Goal: Task Accomplishment & Management: Manage account settings

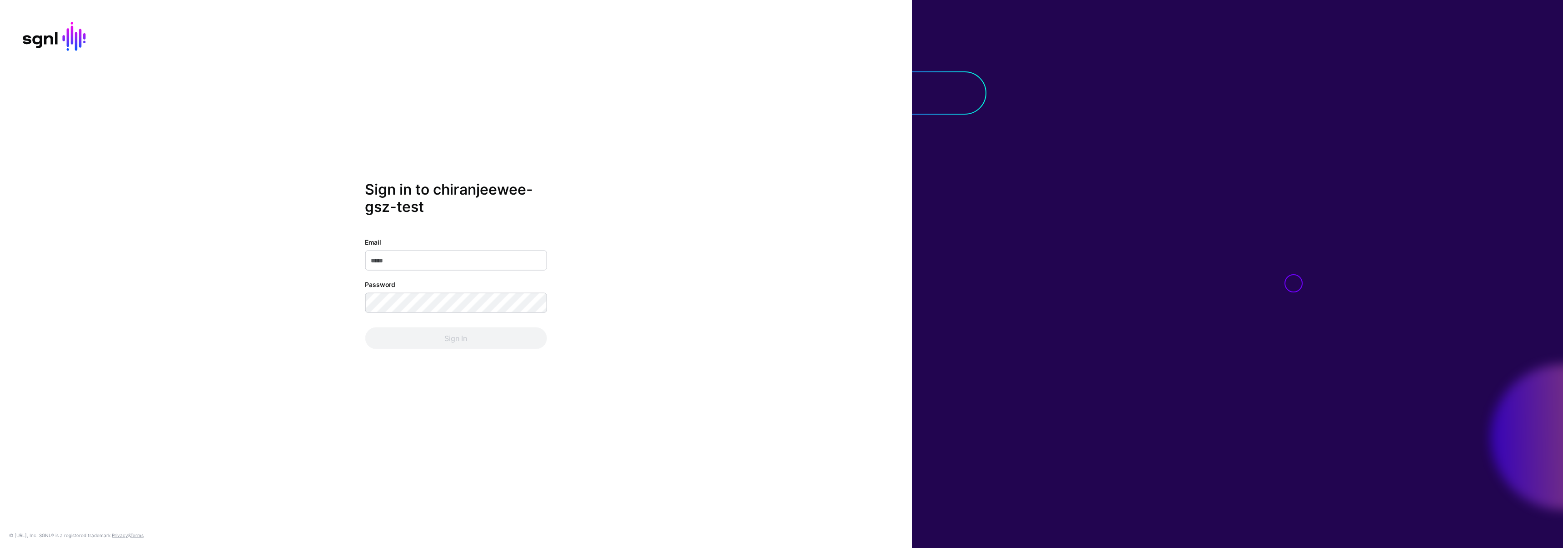
type input "**********"
click at [320, 297] on div "**********" at bounding box center [456, 273] width 912 height 187
click at [377, 343] on button "Sign In" at bounding box center [456, 338] width 182 height 22
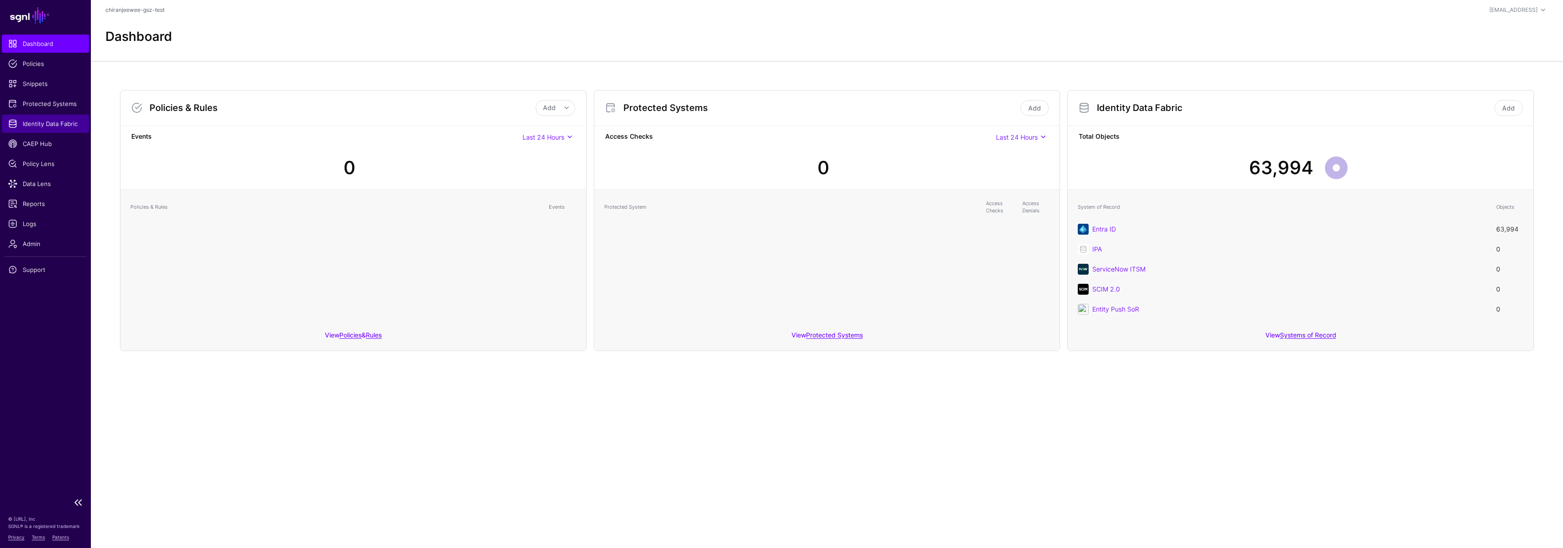
click at [59, 125] on span "Identity Data Fabric" at bounding box center [45, 123] width 75 height 9
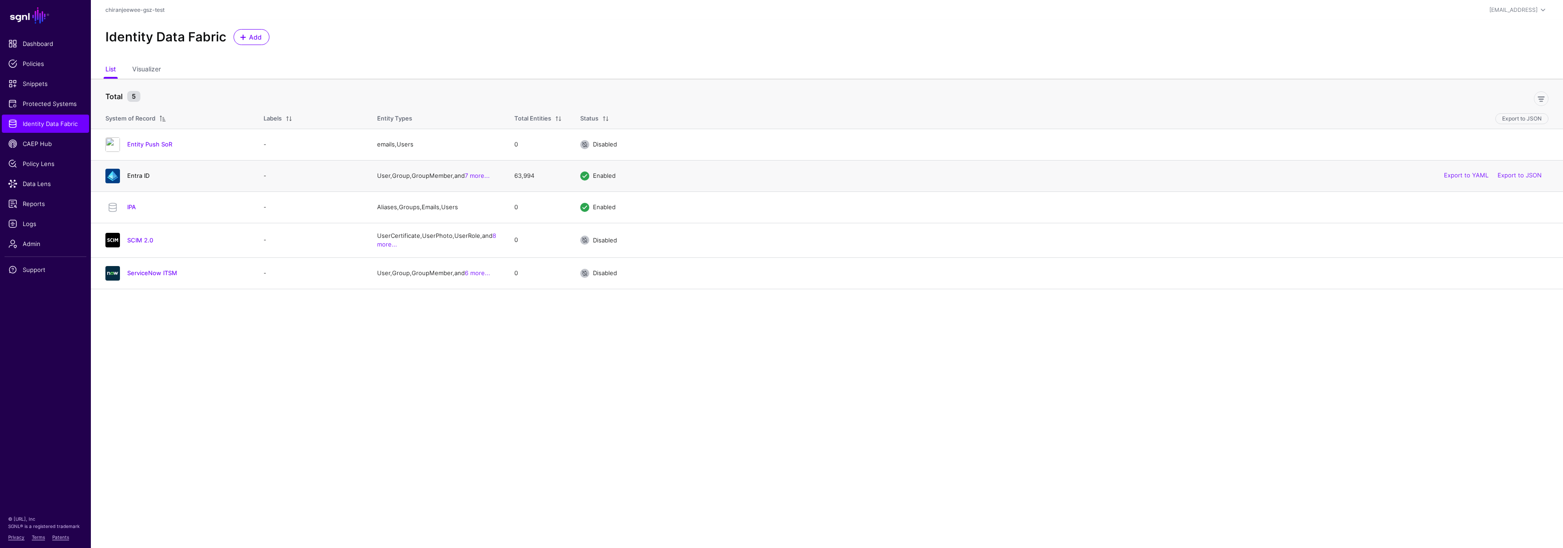
click at [139, 176] on link "Entra ID" at bounding box center [138, 175] width 22 height 7
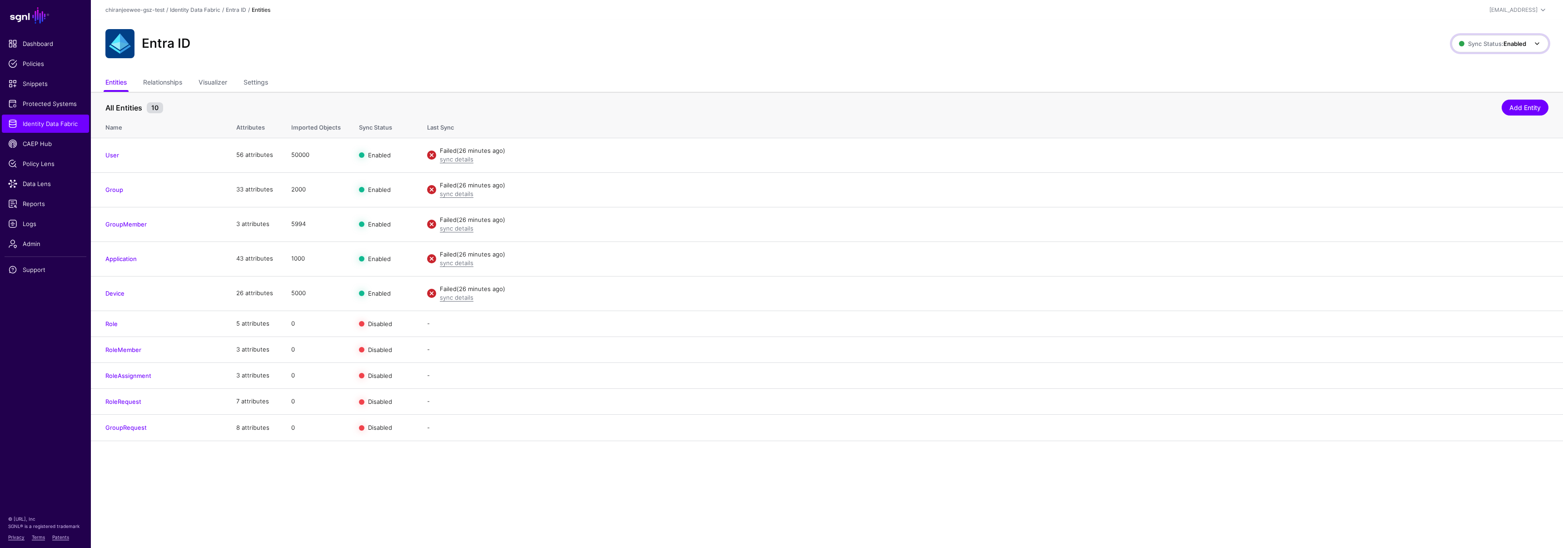
click at [1506, 47] on span "Sync Status: Enabled" at bounding box center [1492, 44] width 67 height 10
click at [1467, 104] on span "Disabled Syncing inactive for all configured entities" at bounding box center [1491, 109] width 102 height 30
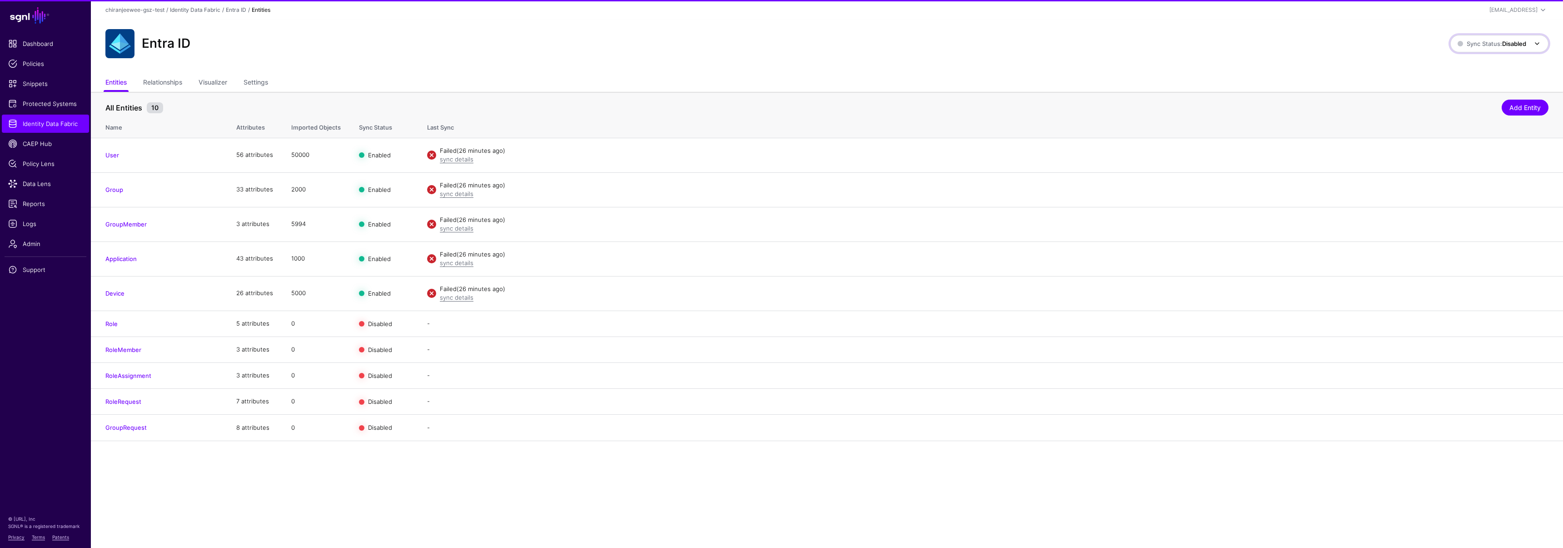
click at [1475, 46] on span "Sync Status: Disabled" at bounding box center [1492, 43] width 69 height 7
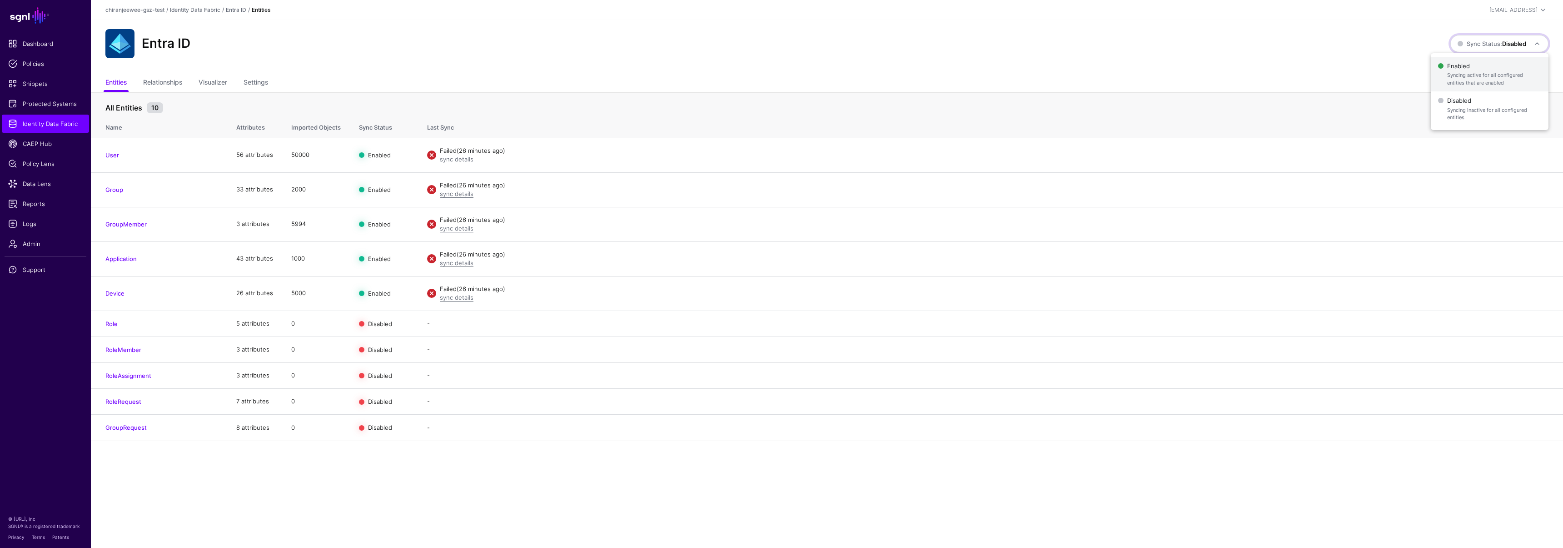
click at [1471, 67] on span "Enabled Syncing active for all configured entities that are enabled" at bounding box center [1489, 75] width 103 height 30
click at [53, 119] on span "Identity Data Fabric" at bounding box center [45, 123] width 75 height 9
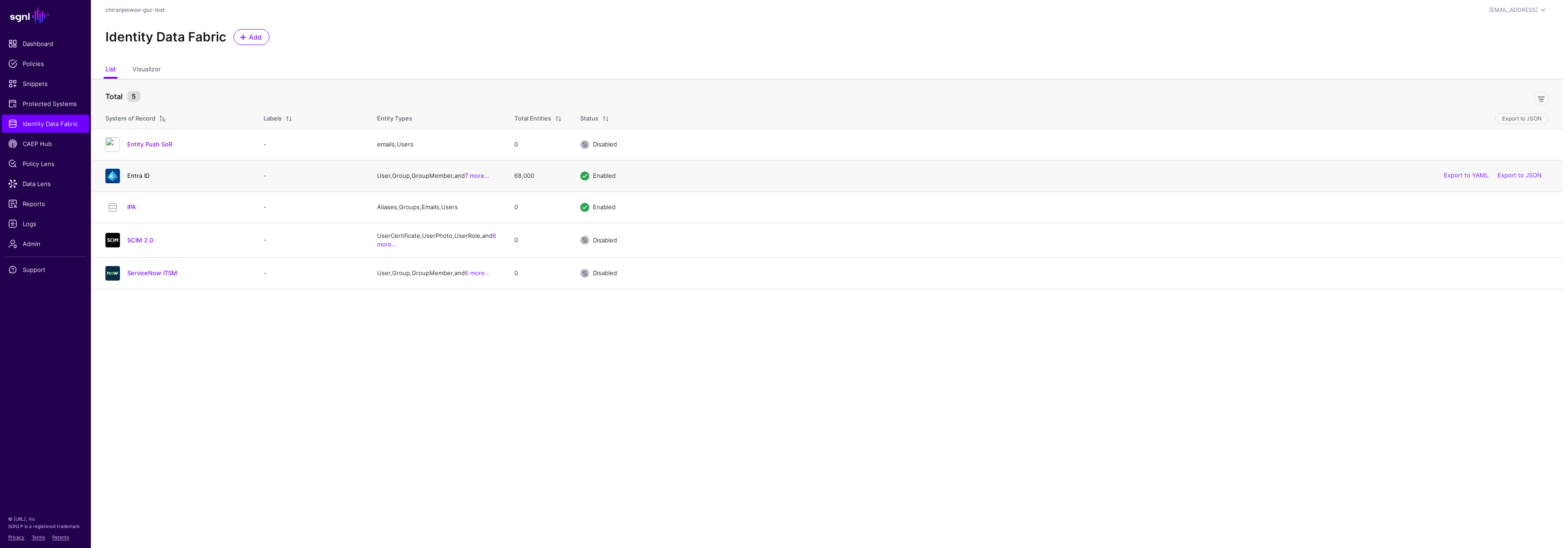
click at [137, 176] on link "Entra ID" at bounding box center [138, 175] width 22 height 7
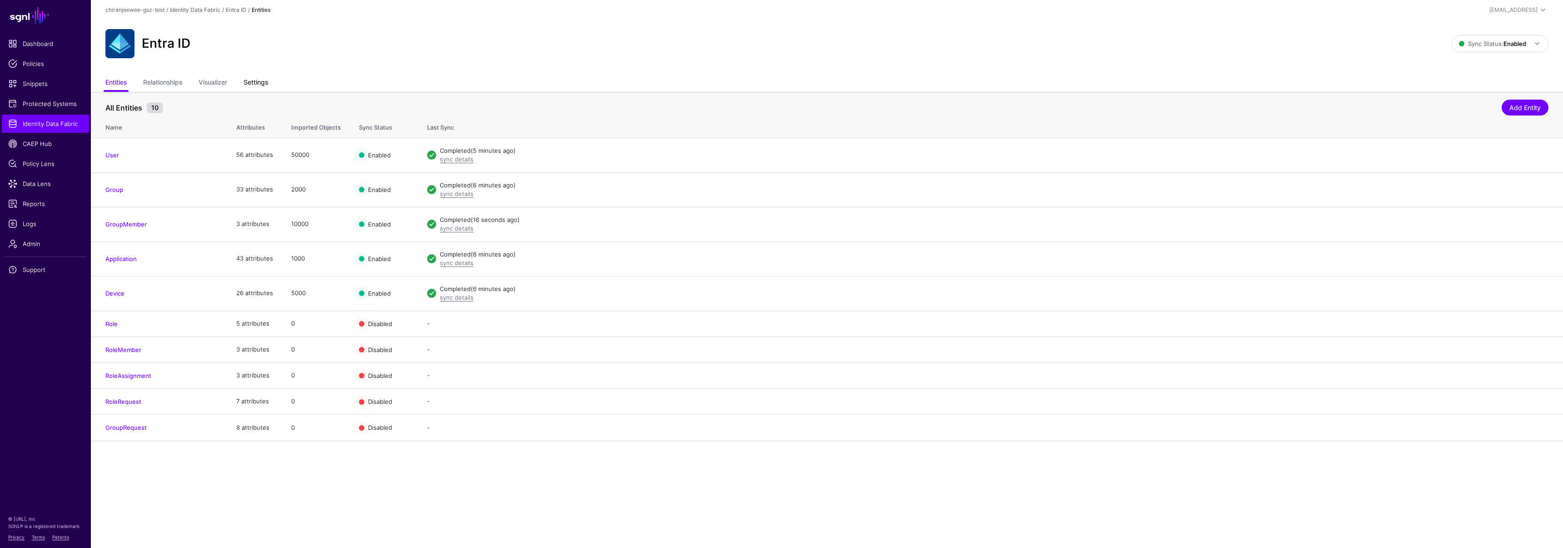
click at [254, 79] on link "Settings" at bounding box center [256, 83] width 25 height 17
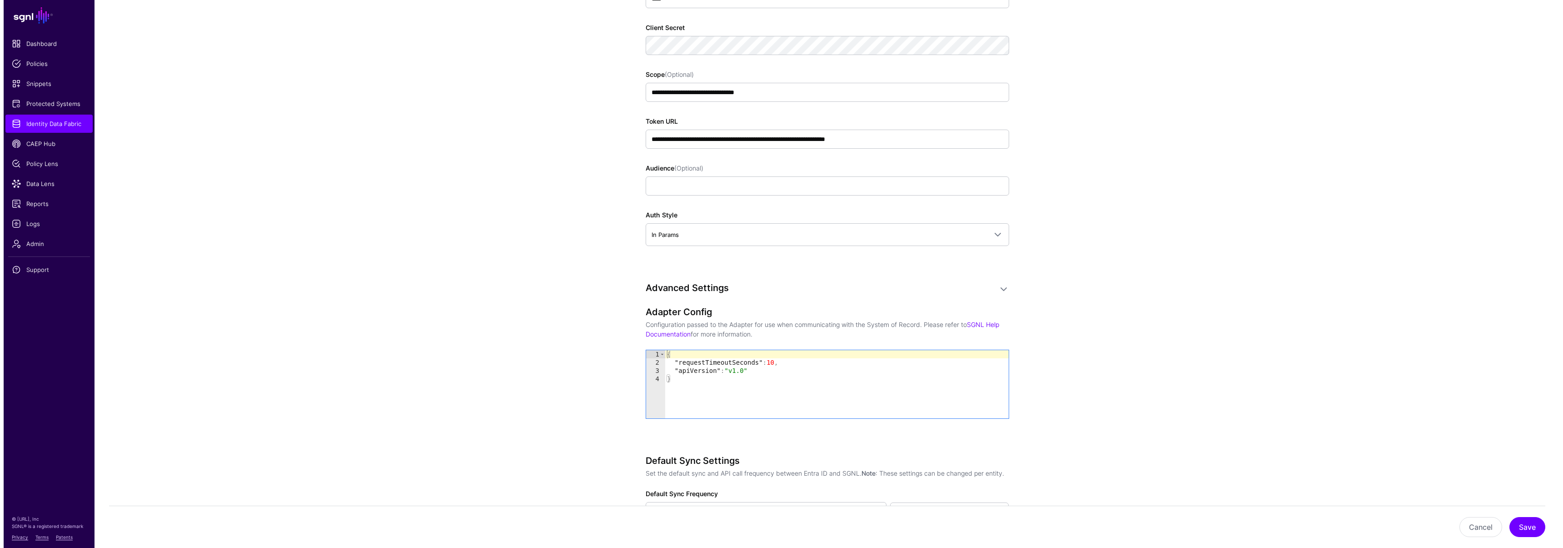
scroll to position [977, 0]
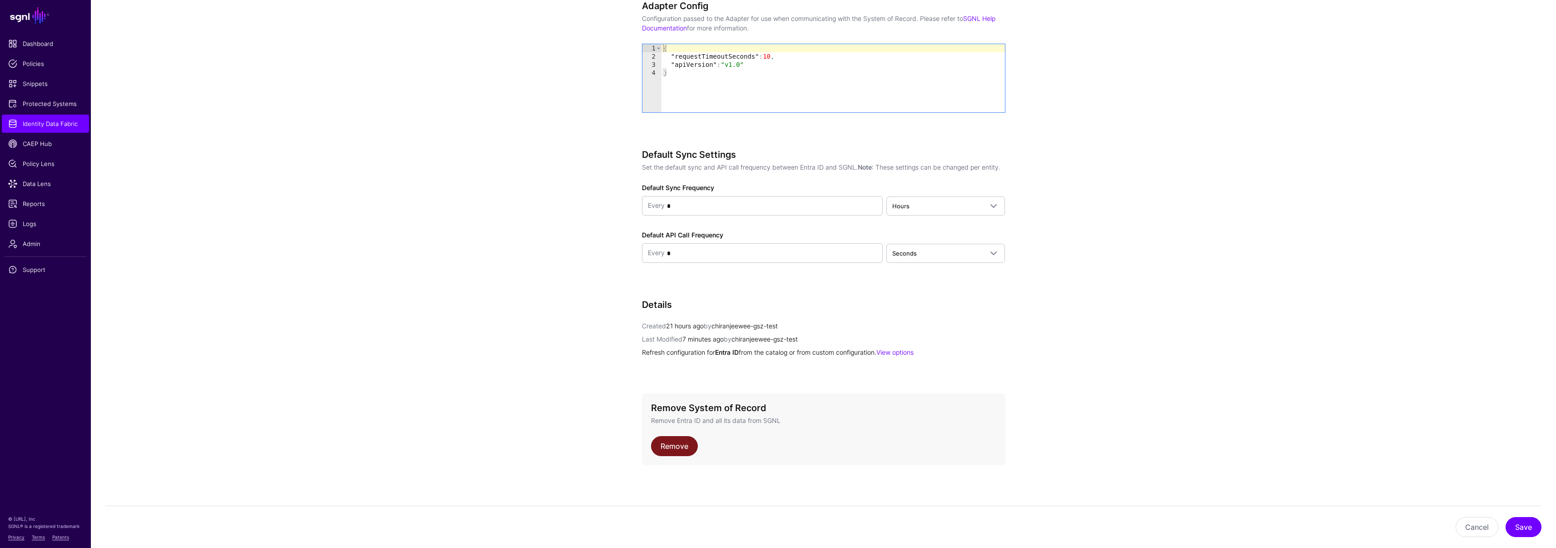
click at [682, 448] on link "Remove" at bounding box center [674, 446] width 47 height 20
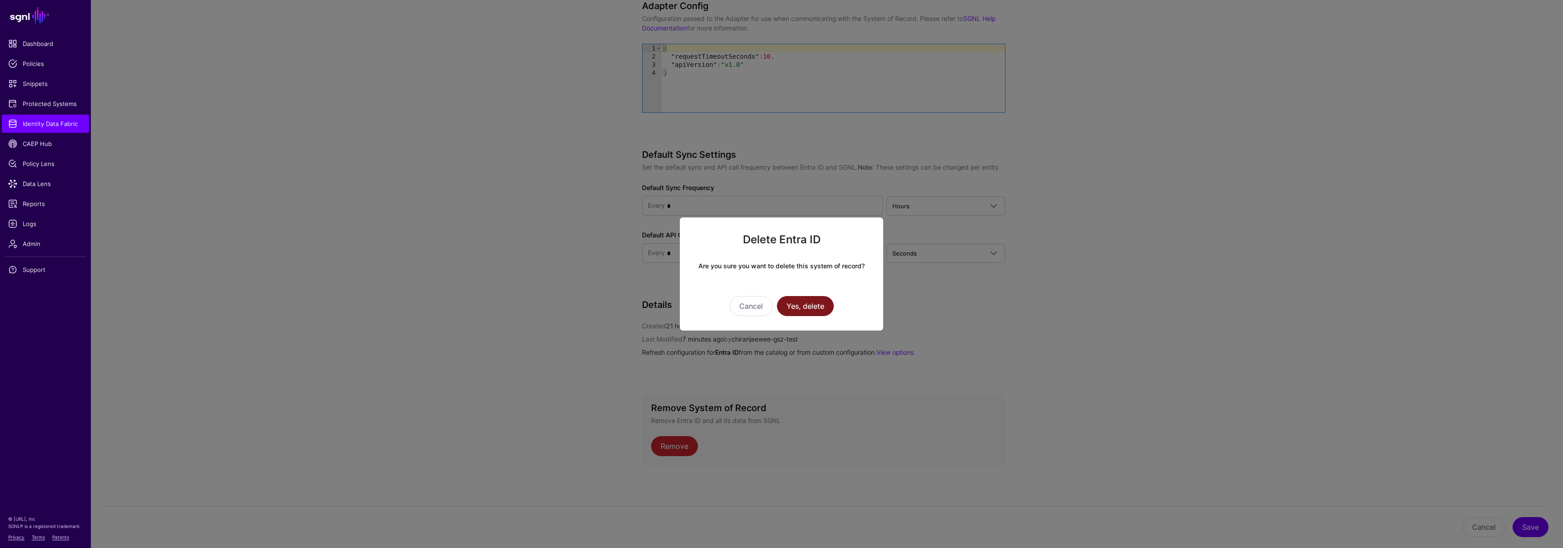
click at [811, 299] on button "Yes, delete" at bounding box center [805, 306] width 57 height 20
